Goal: Task Accomplishment & Management: Complete application form

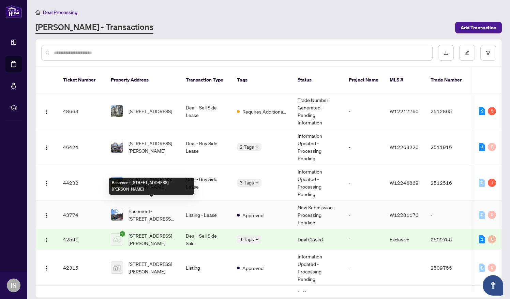
click at [137, 207] on span "Basement-[STREET_ADDRESS][PERSON_NAME]" at bounding box center [151, 214] width 46 height 15
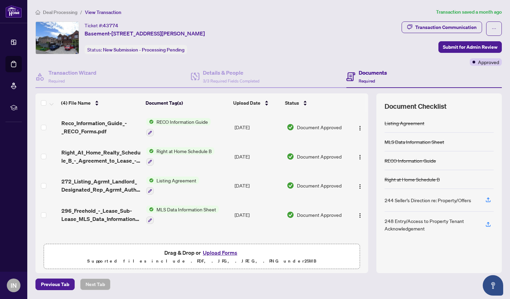
click at [205, 249] on button "Upload Forms" at bounding box center [220, 252] width 39 height 9
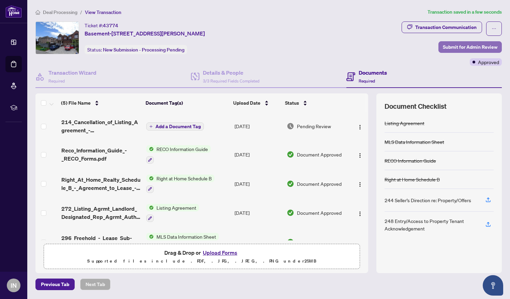
click at [457, 47] on span "Submit for Admin Review" at bounding box center [470, 47] width 55 height 11
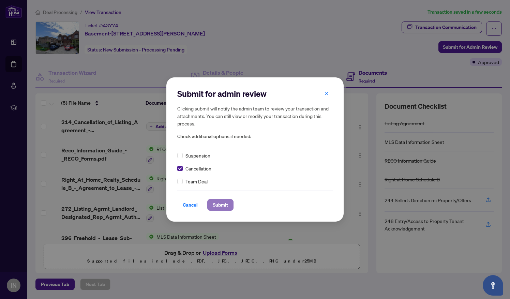
click at [221, 204] on span "Submit" at bounding box center [220, 204] width 15 height 11
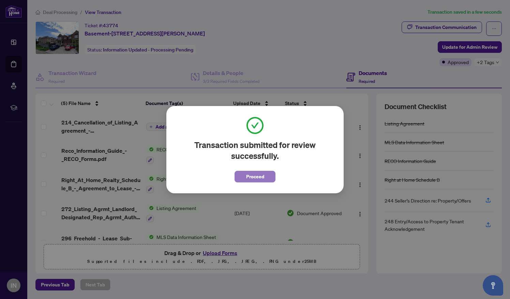
click at [259, 177] on span "Proceed" at bounding box center [255, 176] width 18 height 11
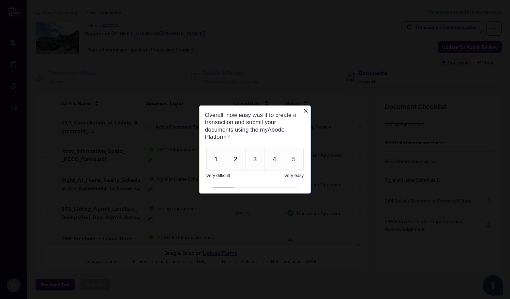
click at [306, 109] on icon "Close button" at bounding box center [305, 110] width 5 height 5
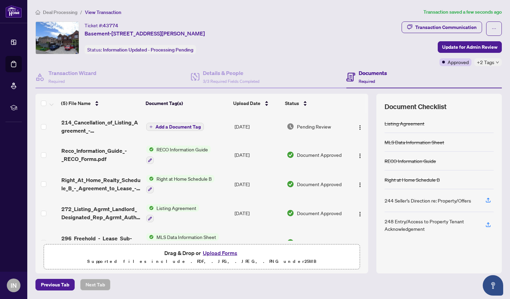
click at [67, 11] on span "Deal Processing" at bounding box center [60, 12] width 34 height 6
